Goal: Transaction & Acquisition: Purchase product/service

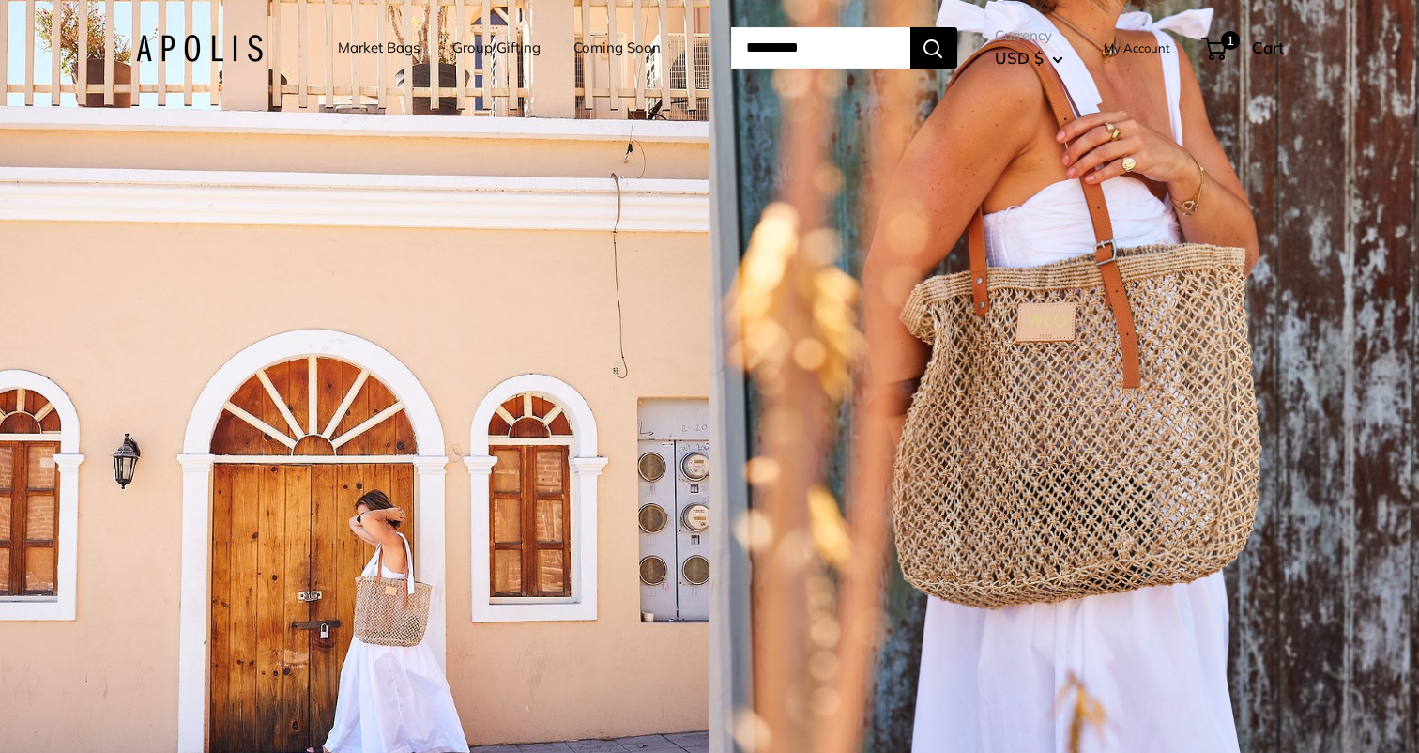
click at [772, 43] on input "Search..." at bounding box center [820, 47] width 179 height 41
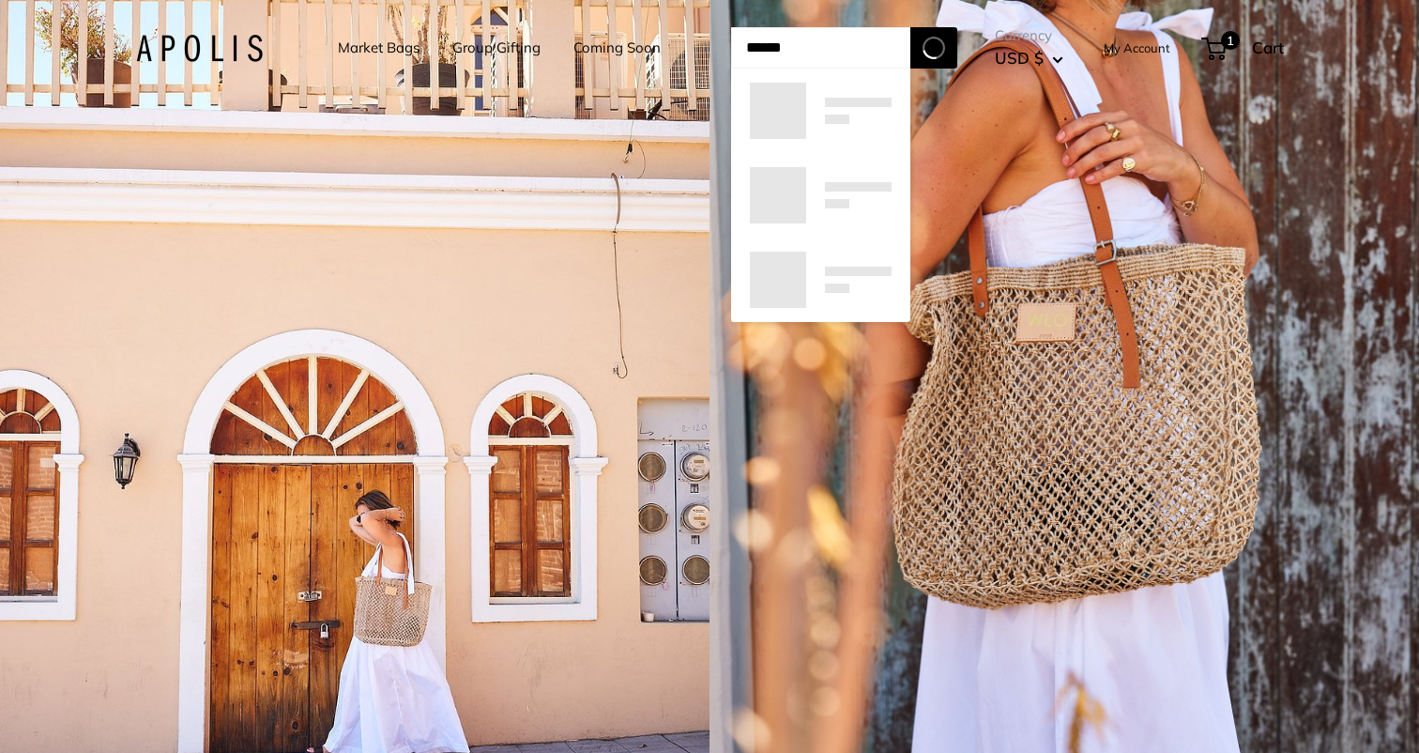
type input "******"
click at [910, 27] on button "Search" at bounding box center [933, 47] width 47 height 41
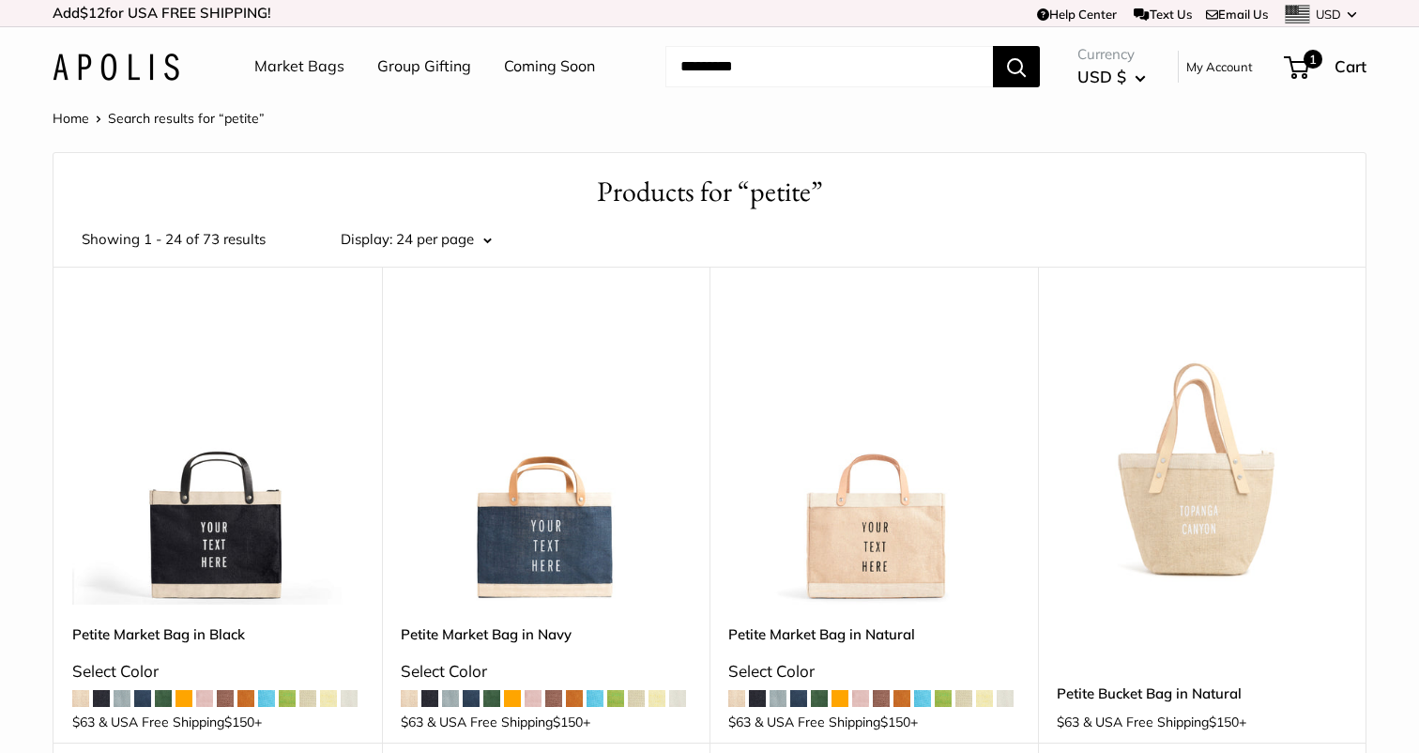
click at [0, 0] on img at bounding box center [0, 0] width 0 height 0
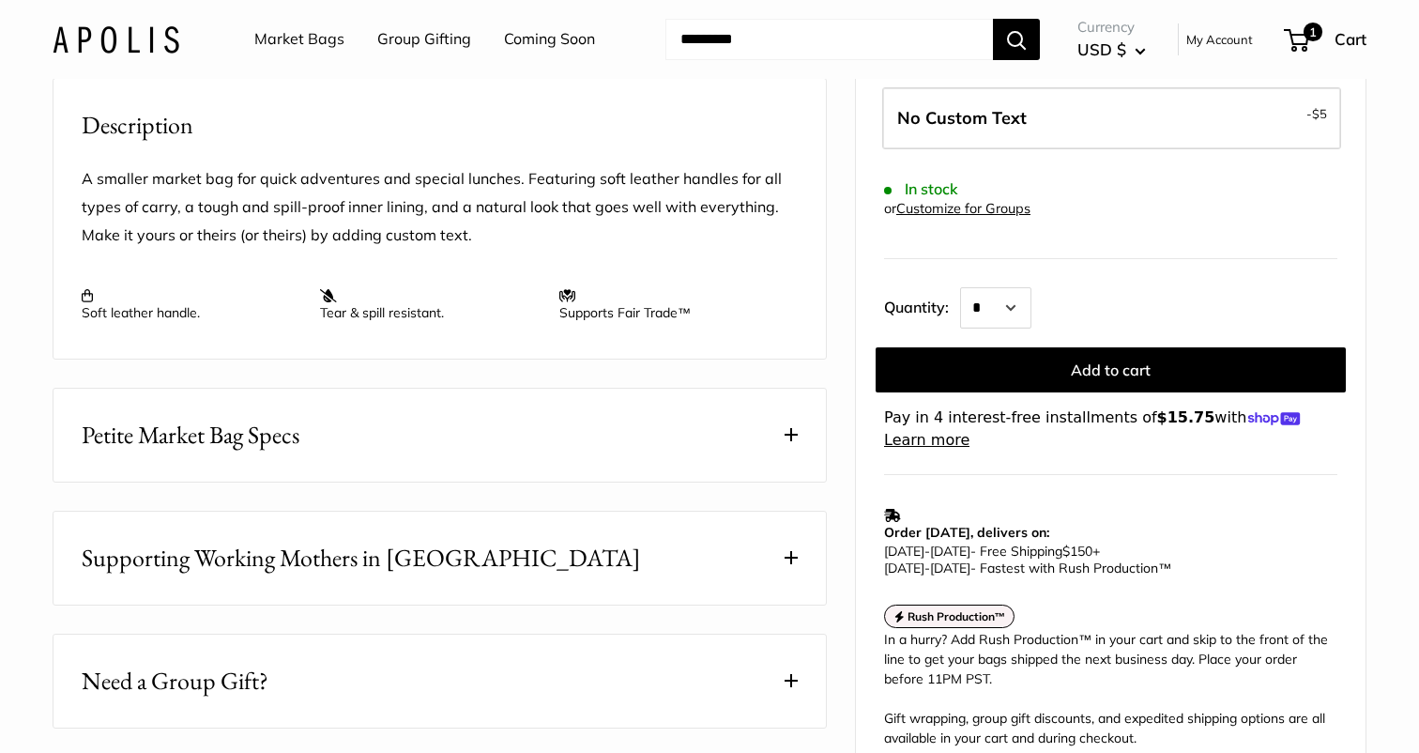
scroll to position [700, 0]
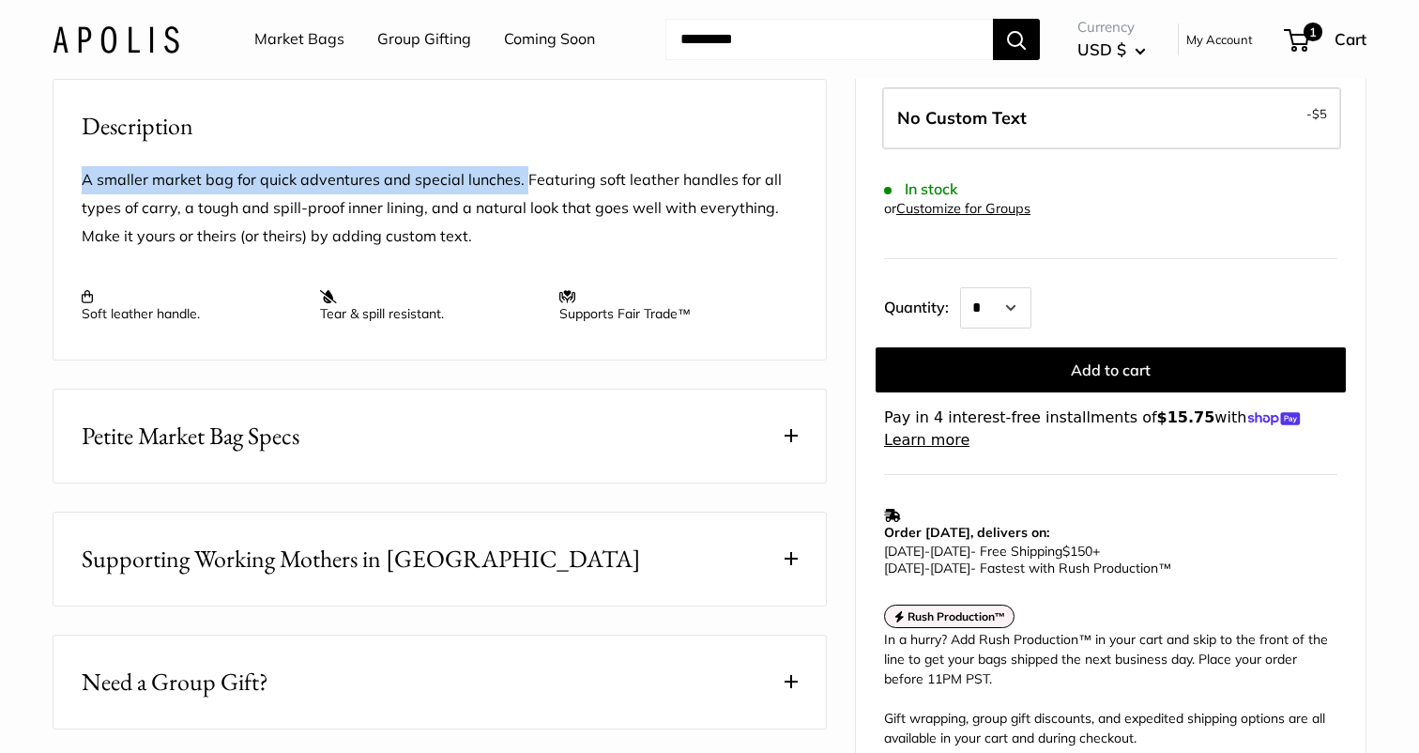
copy p "A smaller market bag for quick adventures and special lunches."
drag, startPoint x: 84, startPoint y: 206, endPoint x: 524, endPoint y: 213, distance: 439.3
click at [524, 213] on p "A smaller market bag for quick adventures and special lunches. Featuring soft l…" at bounding box center [440, 208] width 716 height 84
